Goal: Find specific page/section

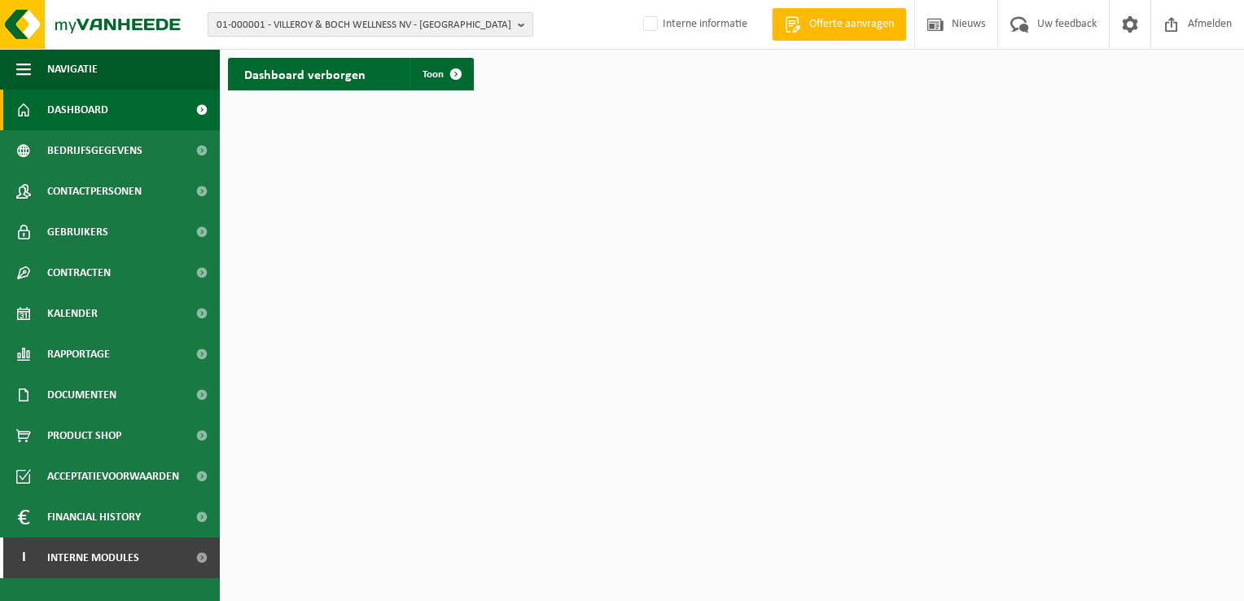
click at [301, 18] on span "01-000001 - VILLEROY & BOCH WELLNESS NV - ROESELARE" at bounding box center [364, 25] width 295 height 24
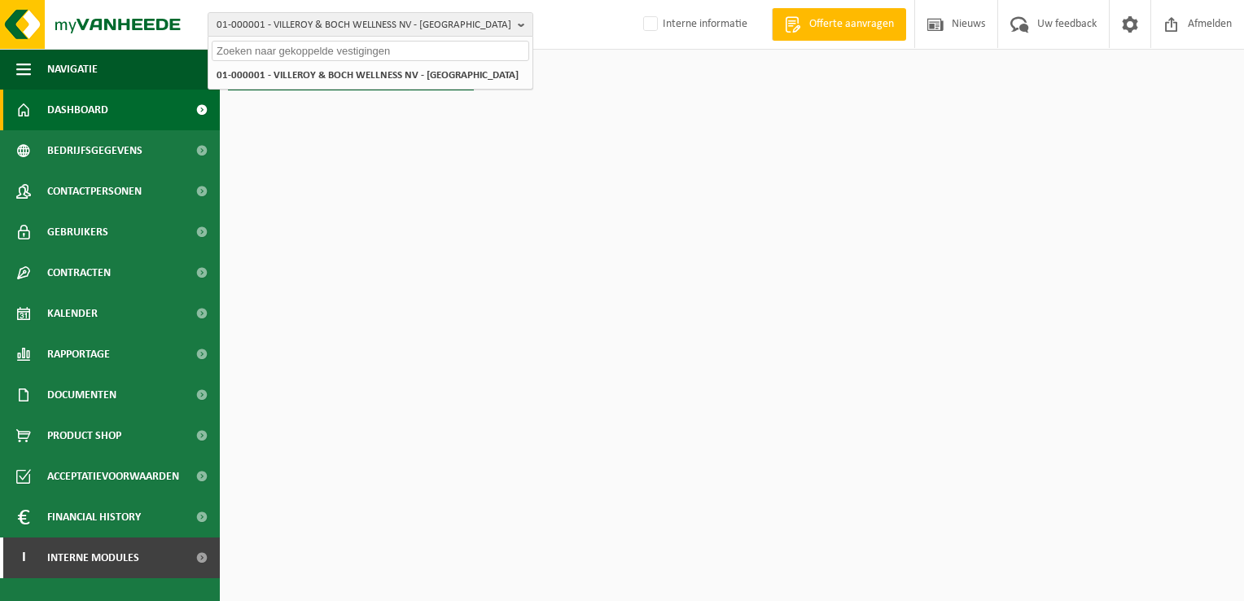
paste input "10-984064"
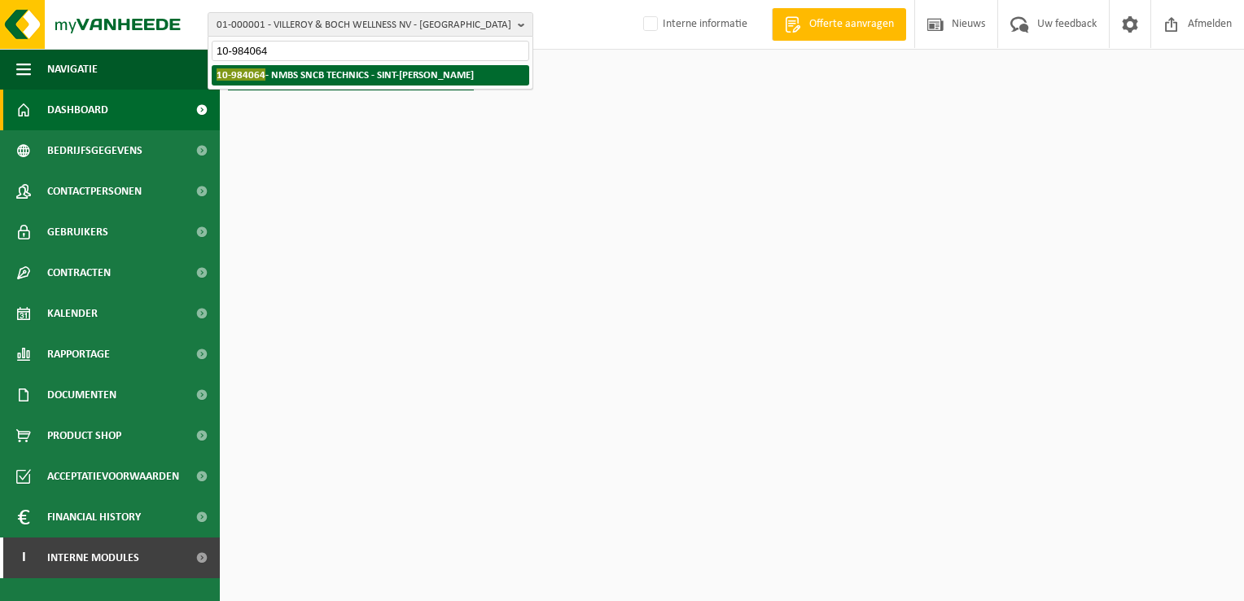
type input "10-984064"
click at [291, 72] on strong "10-984064 - NMBS SNCB TECHNICS - SINT-GILLIS" at bounding box center [345, 74] width 257 height 12
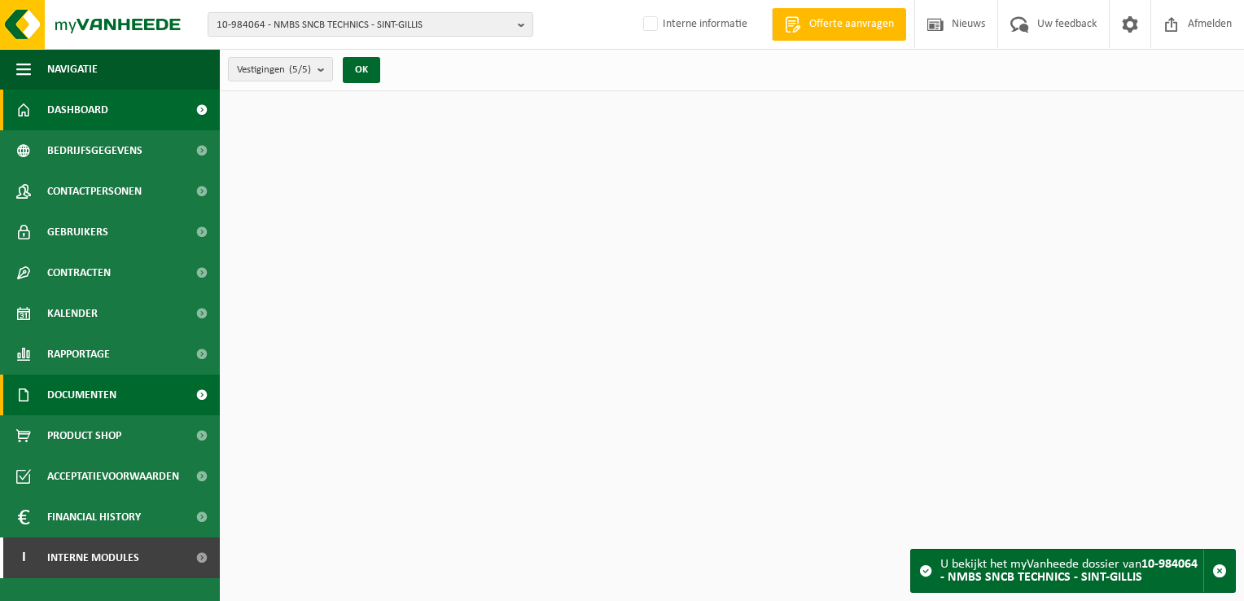
click at [114, 412] on span "Documenten" at bounding box center [81, 395] width 69 height 41
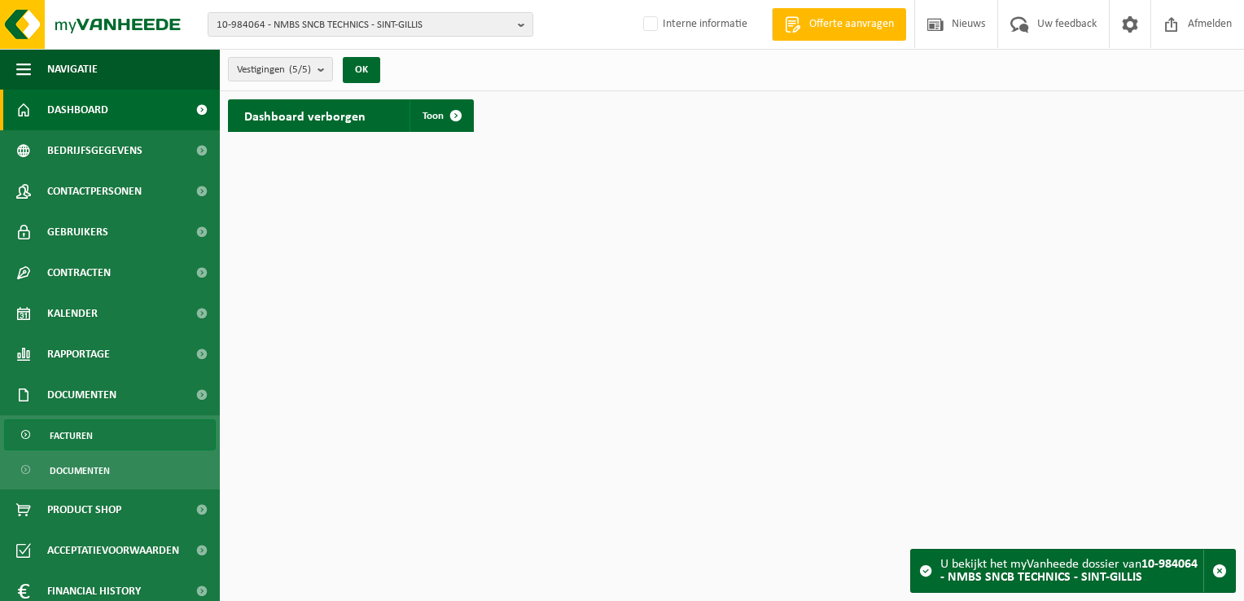
click at [121, 422] on link "Facturen" at bounding box center [110, 434] width 212 height 31
